Goal: Task Accomplishment & Management: Manage account settings

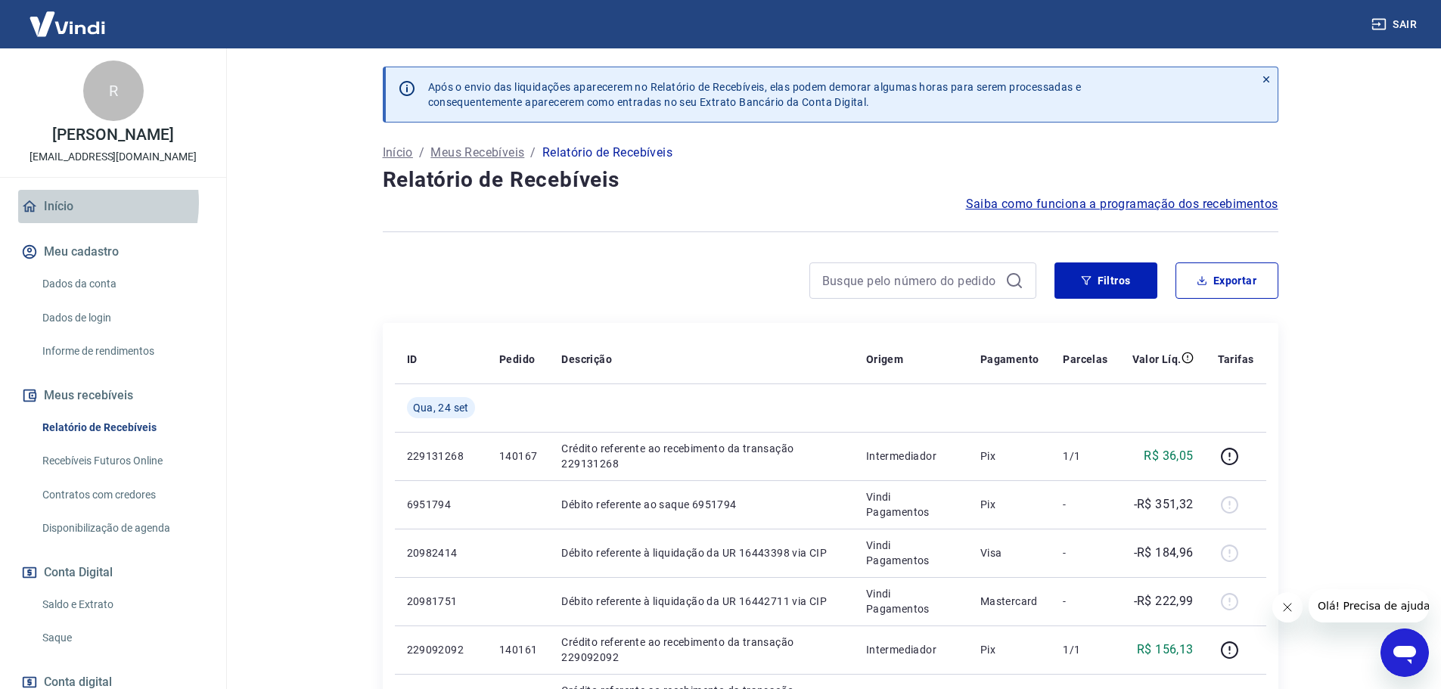
click at [67, 219] on link "Início" at bounding box center [113, 206] width 190 height 33
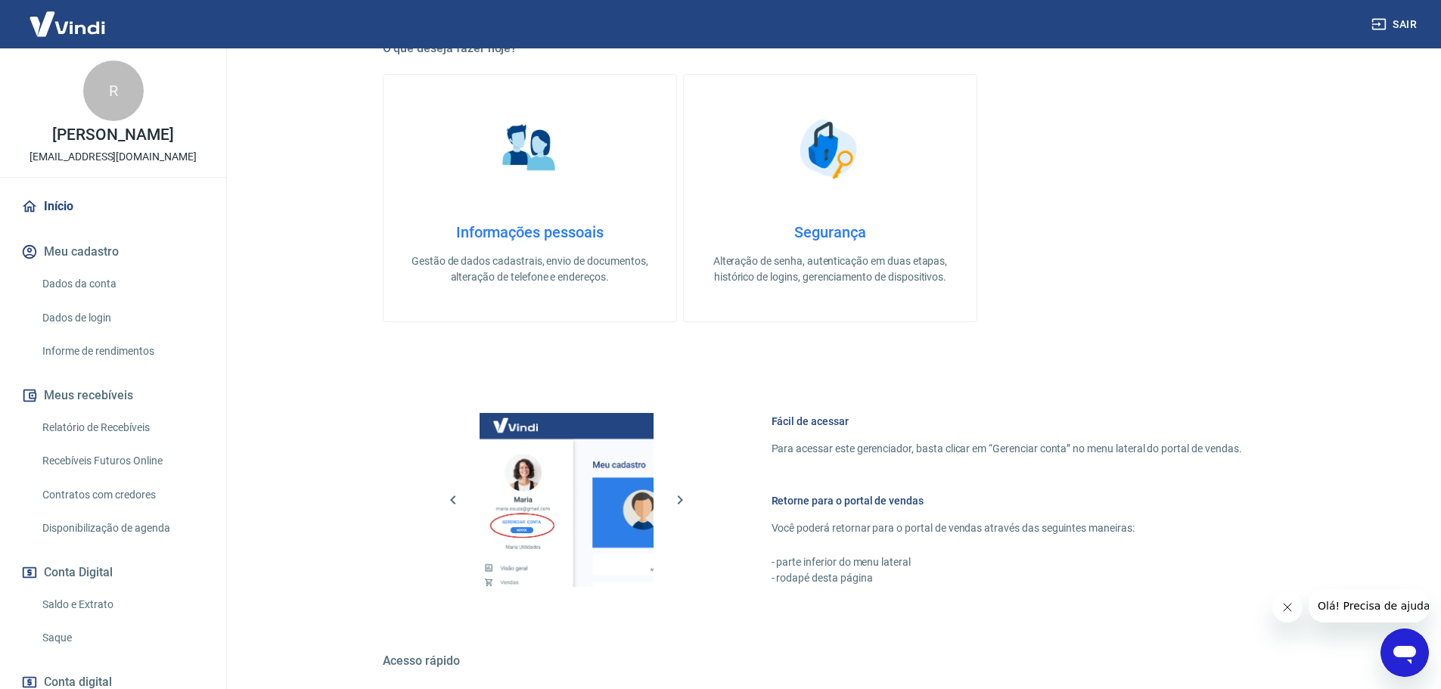
scroll to position [378, 0]
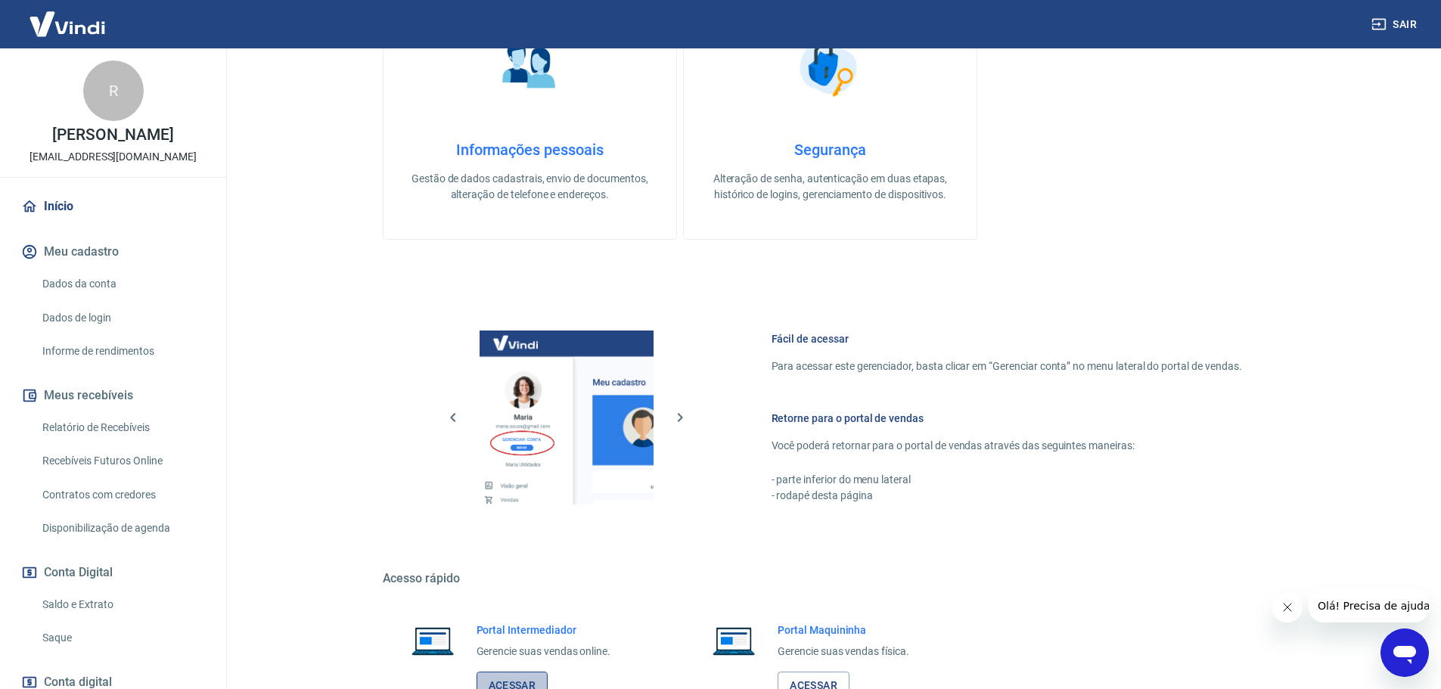
click at [540, 678] on link "Acessar" at bounding box center [513, 686] width 72 height 28
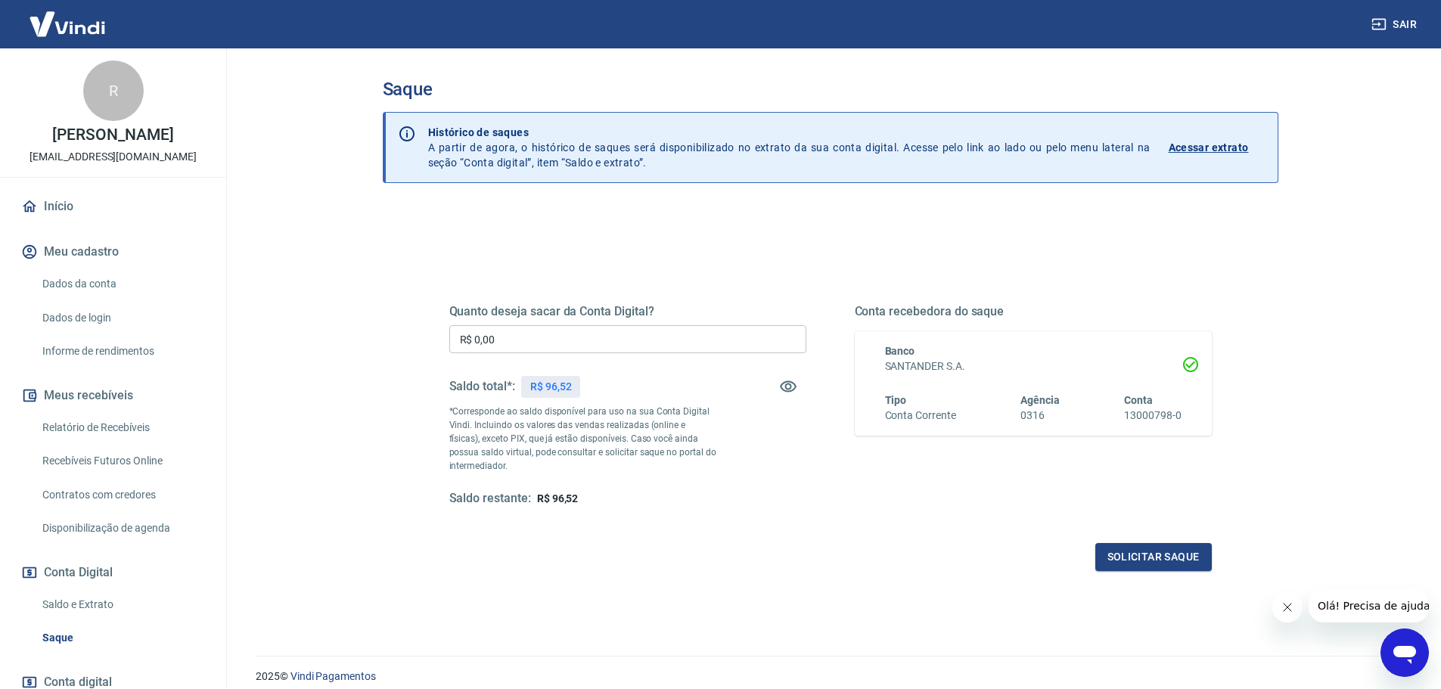
click at [89, 433] on link "Relatório de Recebíveis" at bounding box center [122, 427] width 172 height 31
